Goal: Task Accomplishment & Management: Use online tool/utility

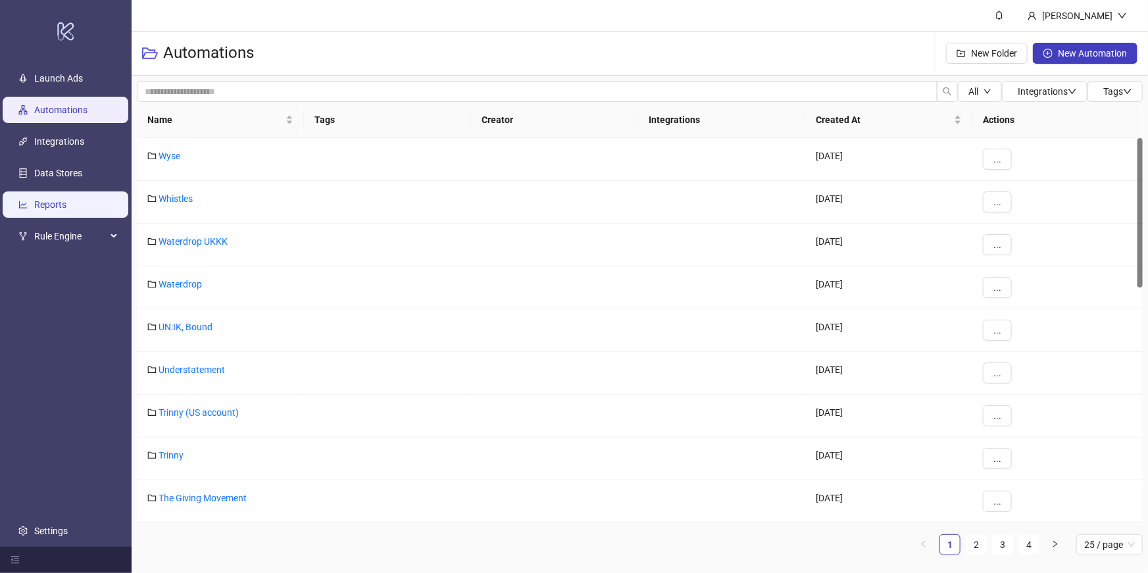
click at [66, 199] on link "Reports" at bounding box center [50, 204] width 32 height 11
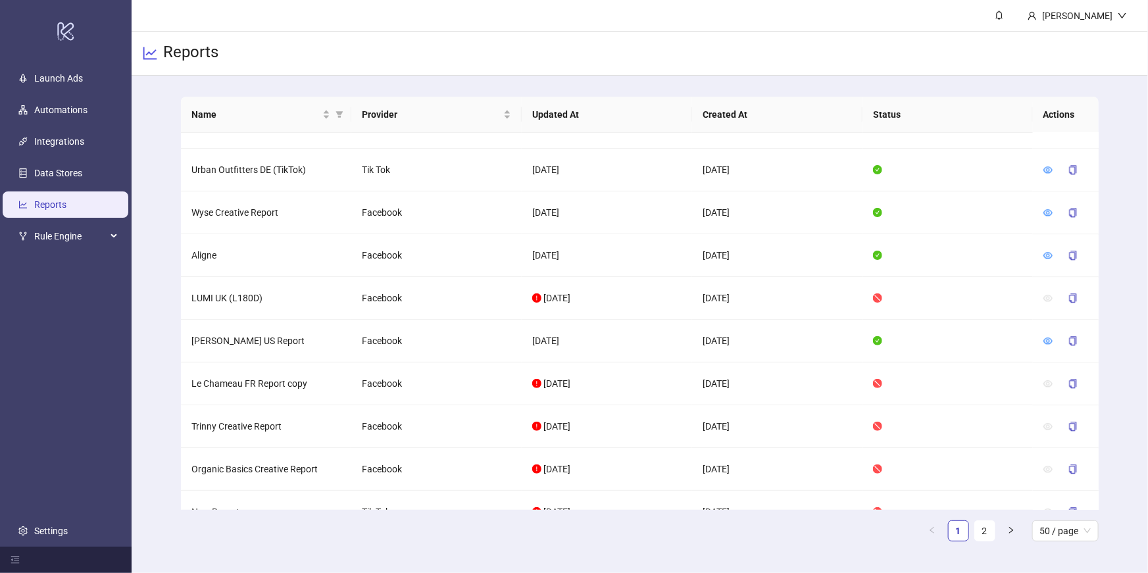
scroll to position [1797, 0]
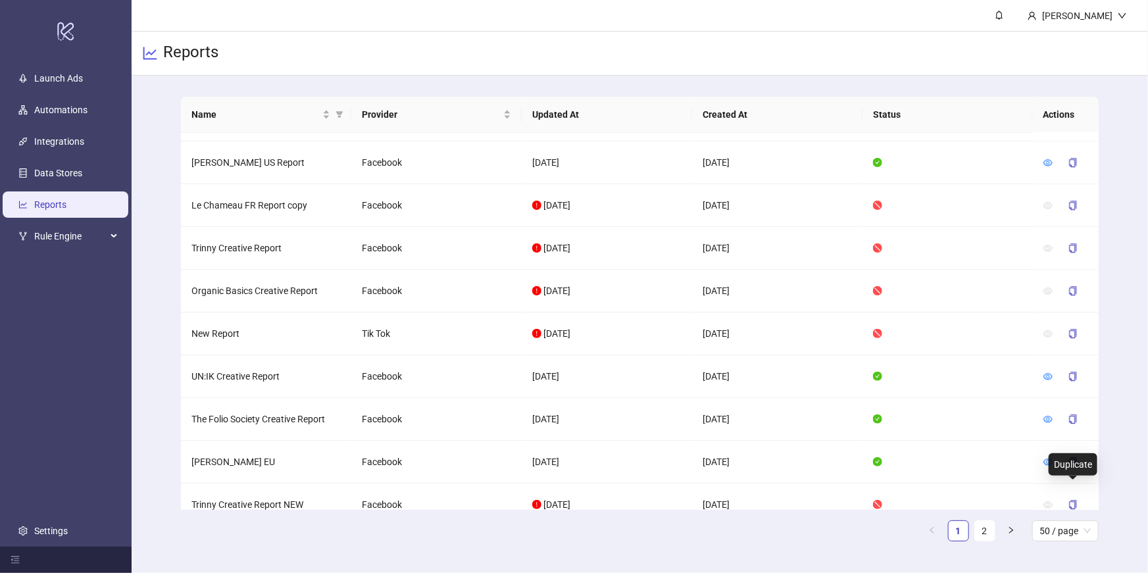
click at [1072, 547] on icon "copy" at bounding box center [1073, 551] width 9 height 9
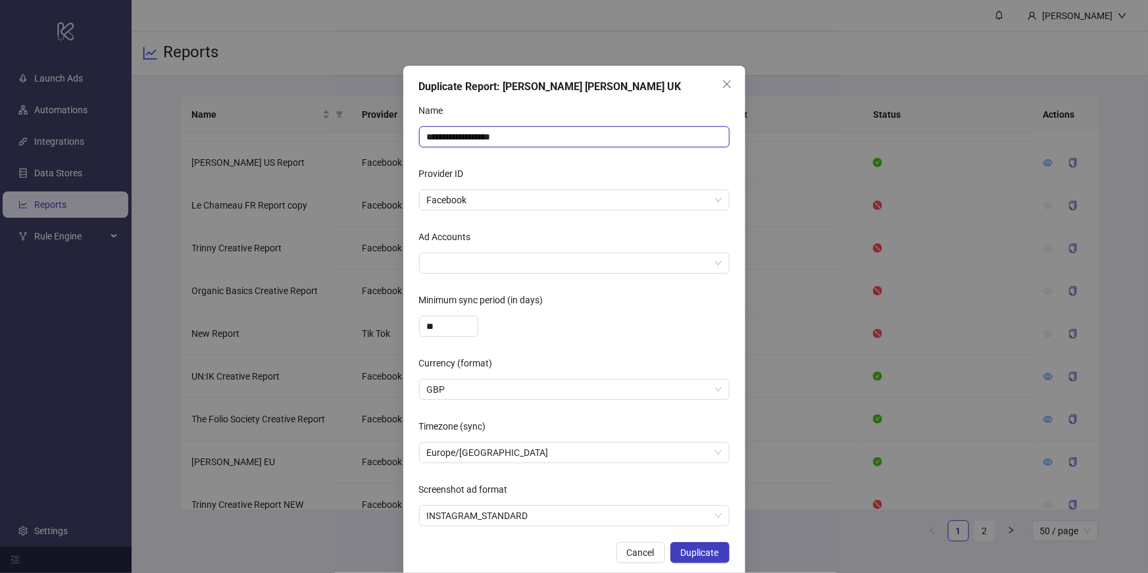
drag, startPoint x: 529, startPoint y: 139, endPoint x: 407, endPoint y: 114, distance: 124.9
click at [407, 114] on div "**********" at bounding box center [574, 321] width 342 height 511
click at [457, 200] on span "Facebook" at bounding box center [574, 200] width 295 height 20
type input "******"
click at [484, 176] on div "Provider ID" at bounding box center [574, 176] width 311 height 26
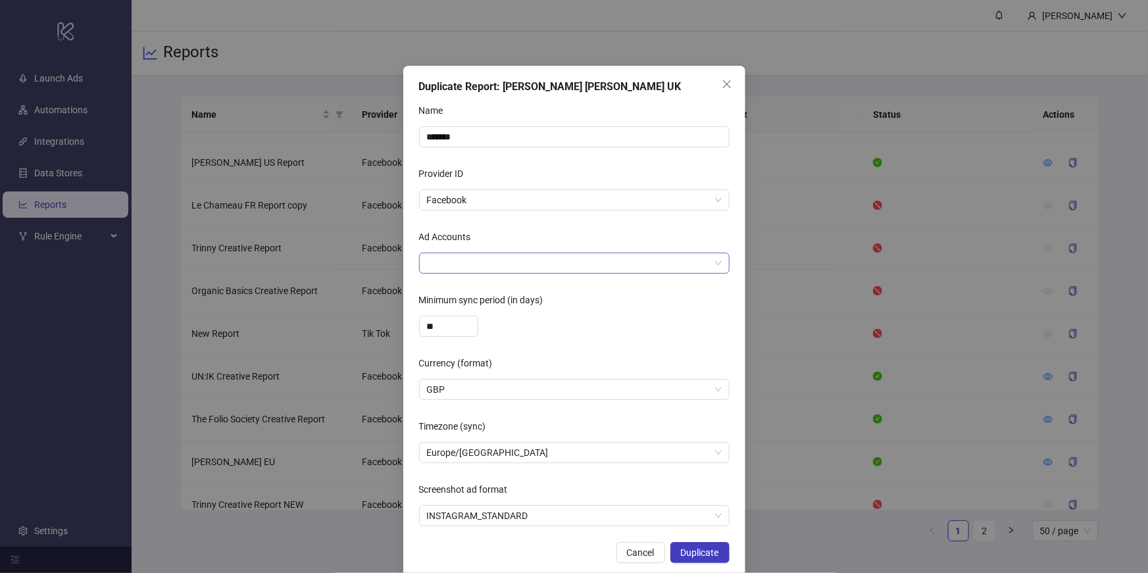
click at [473, 257] on div at bounding box center [567, 263] width 291 height 18
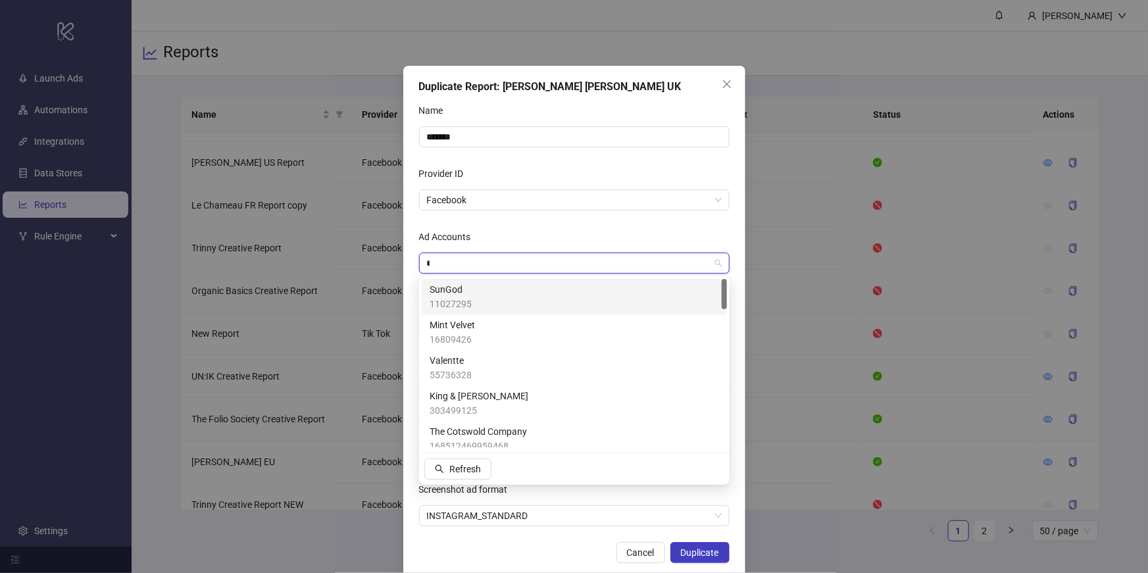
type input "**"
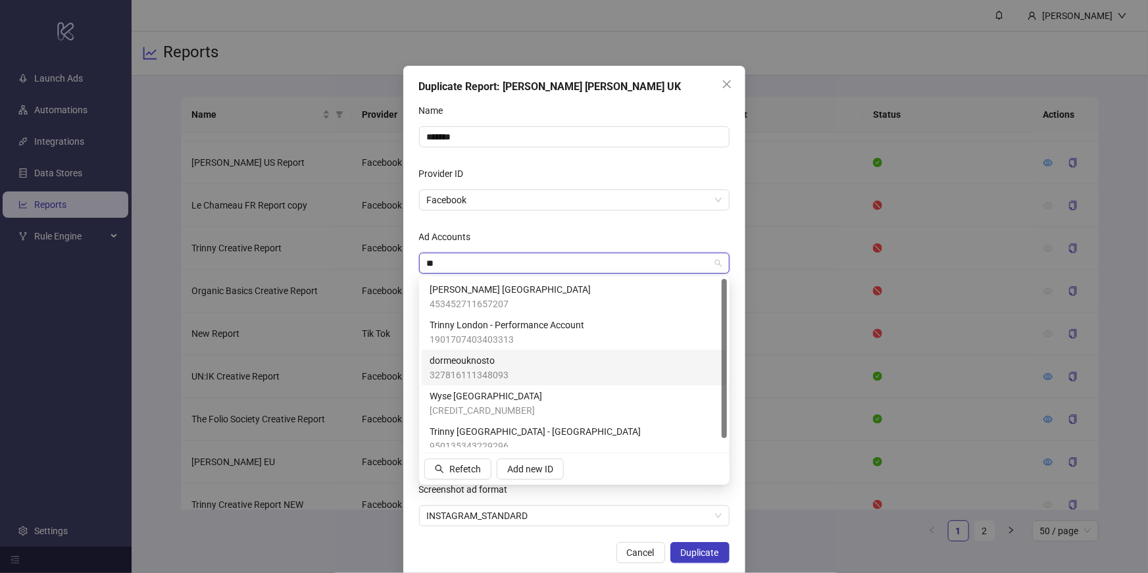
click at [486, 359] on span "dormeouknosto" at bounding box center [469, 360] width 79 height 14
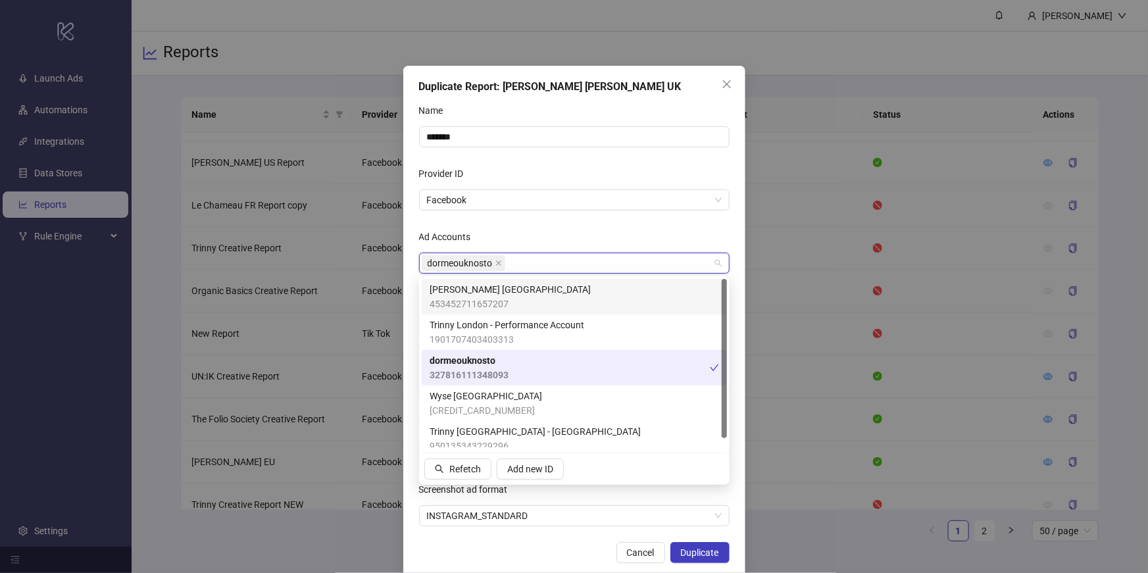
click at [549, 230] on div "Ad Accounts" at bounding box center [574, 239] width 311 height 26
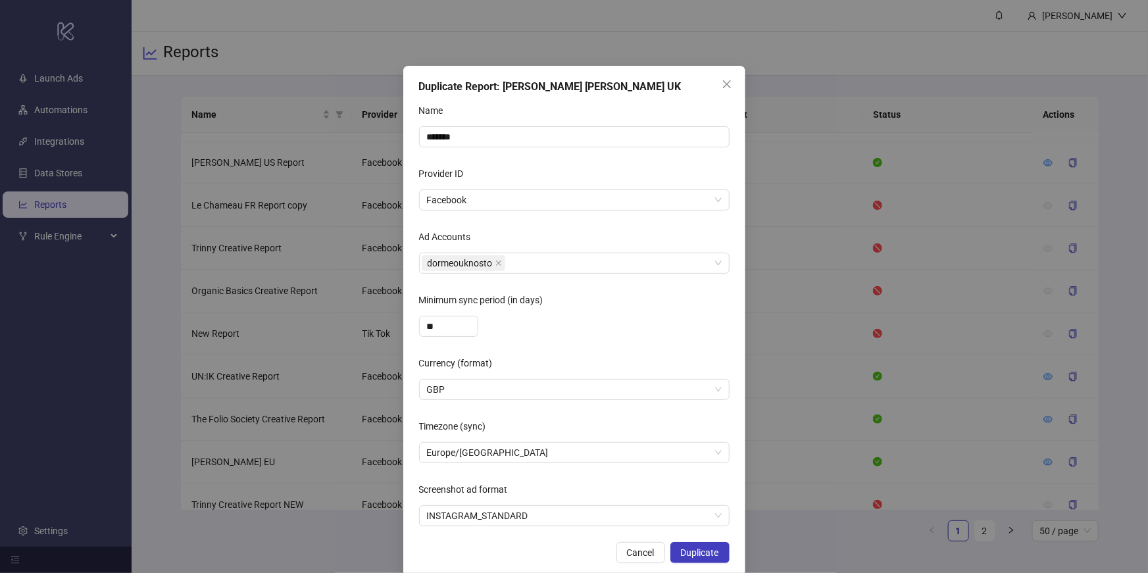
scroll to position [19, 0]
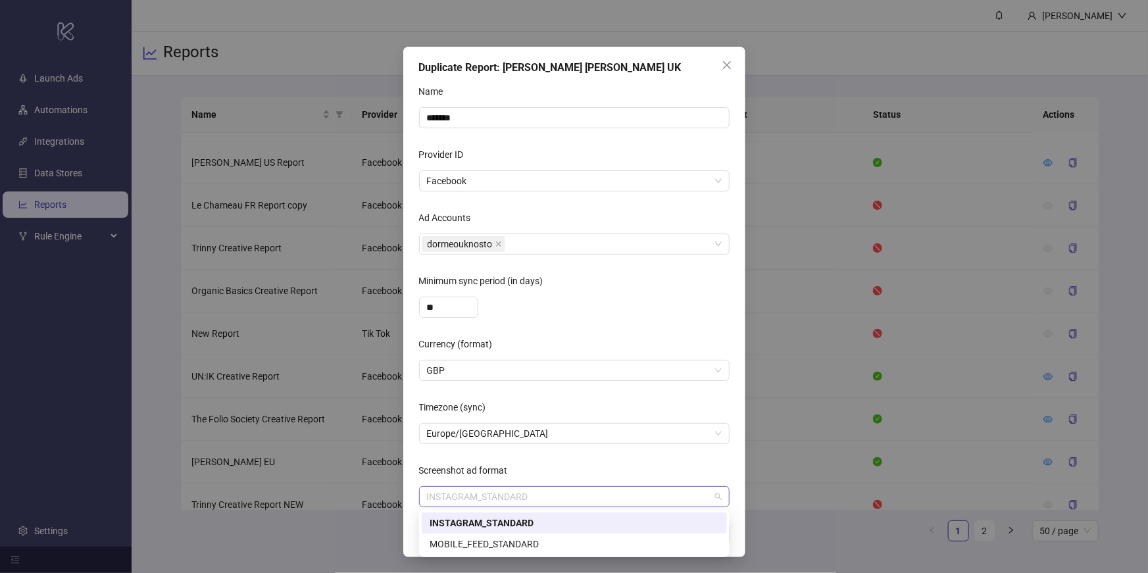
click at [523, 500] on span "INSTAGRAM_STANDARD" at bounding box center [574, 497] width 295 height 20
click at [530, 523] on div "INSTAGRAM_STANDARD" at bounding box center [575, 523] width 290 height 14
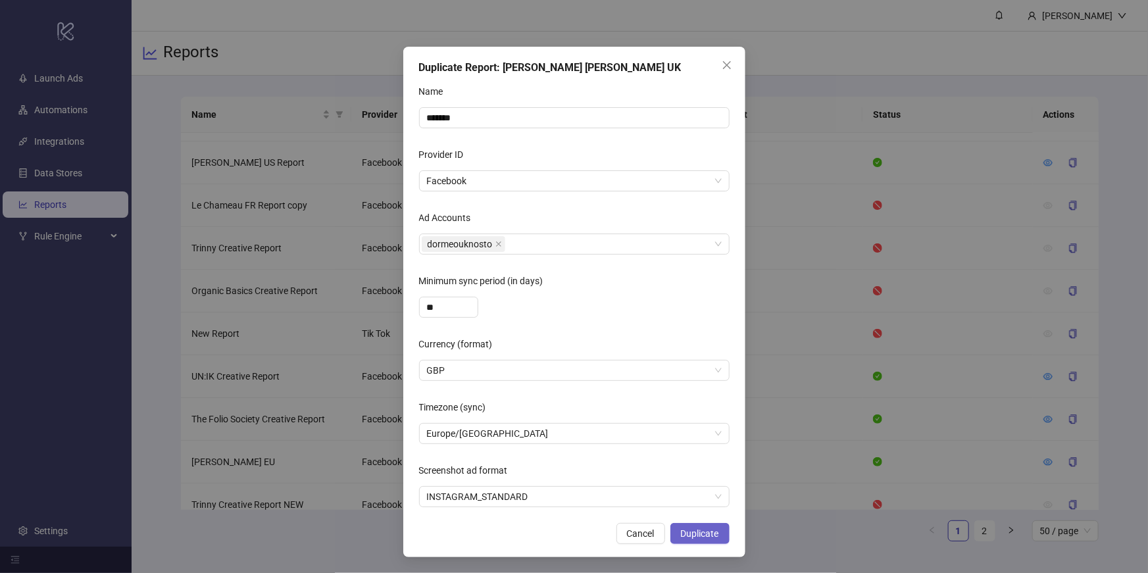
click at [702, 537] on span "Duplicate" at bounding box center [700, 533] width 38 height 11
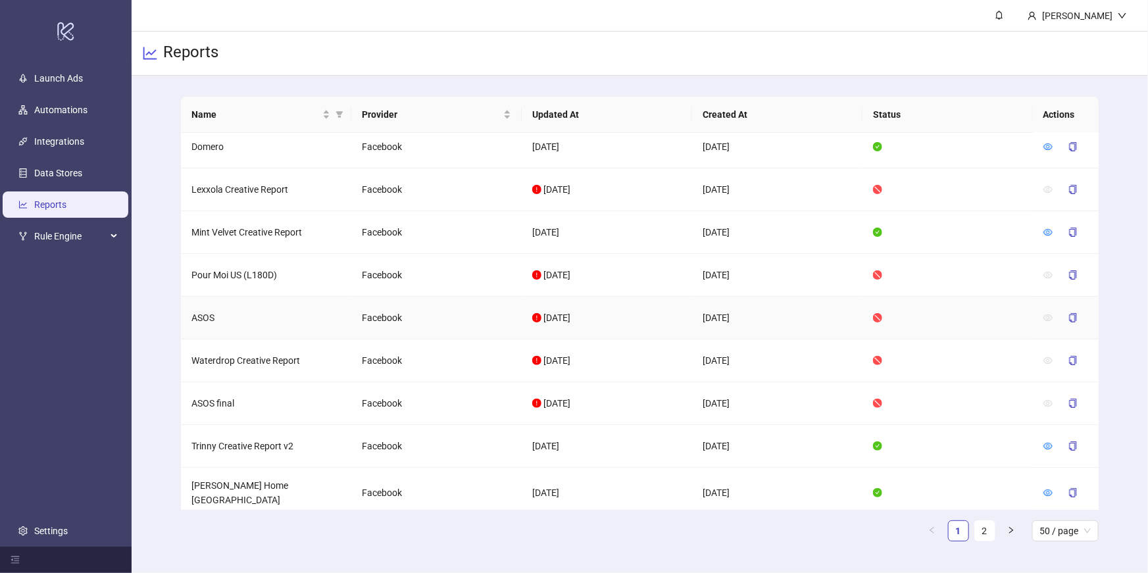
scroll to position [0, 0]
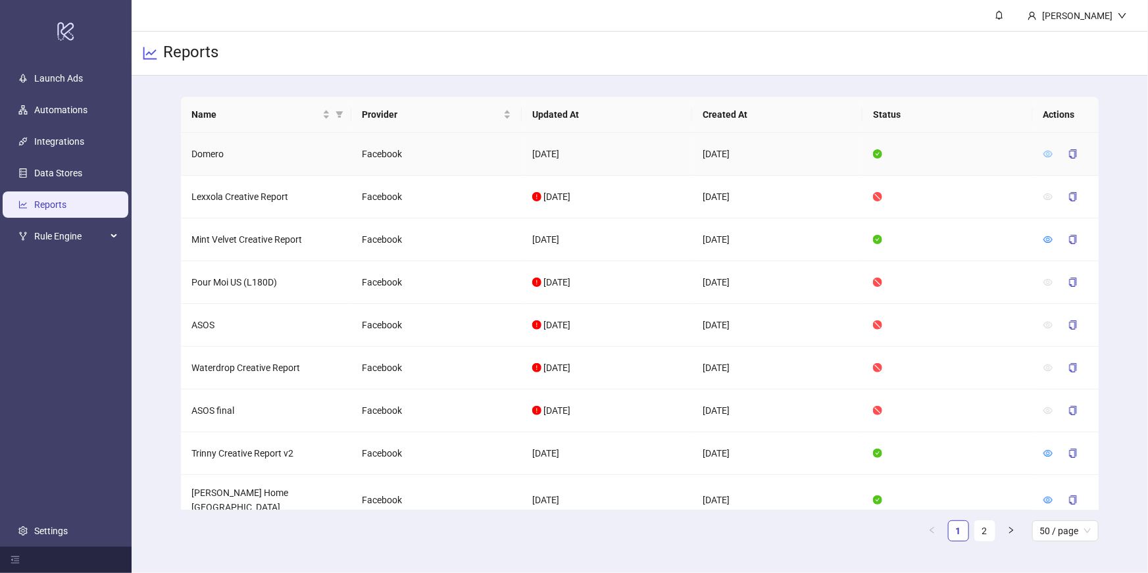
click at [1046, 155] on icon "eye" at bounding box center [1048, 153] width 9 height 9
